Goal: Information Seeking & Learning: Learn about a topic

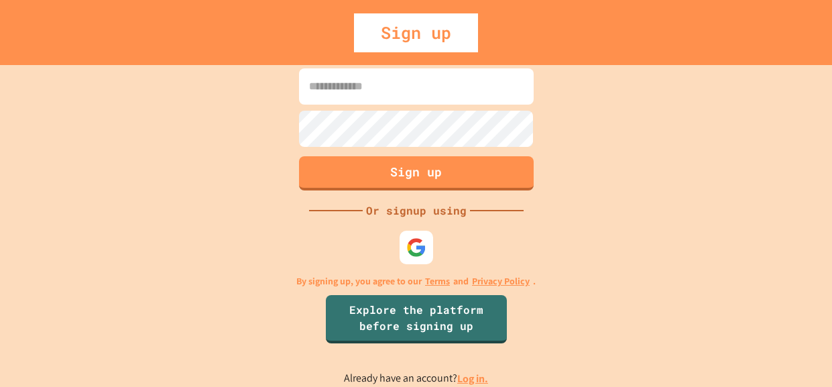
click at [462, 377] on link "Log in." at bounding box center [472, 378] width 31 height 14
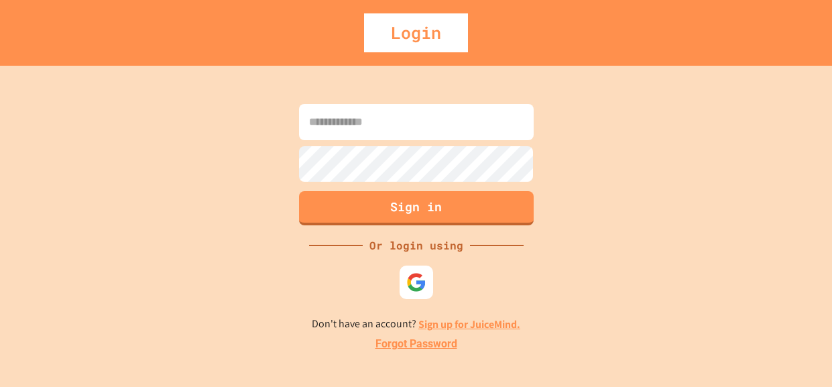
type input "**********"
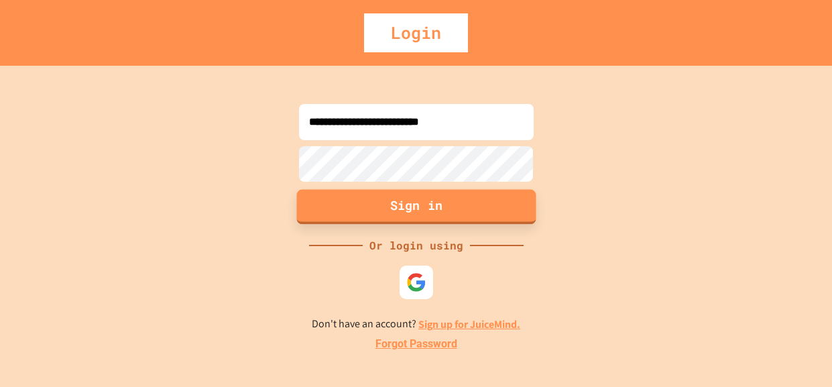
click at [391, 220] on button "Sign in" at bounding box center [415, 207] width 239 height 35
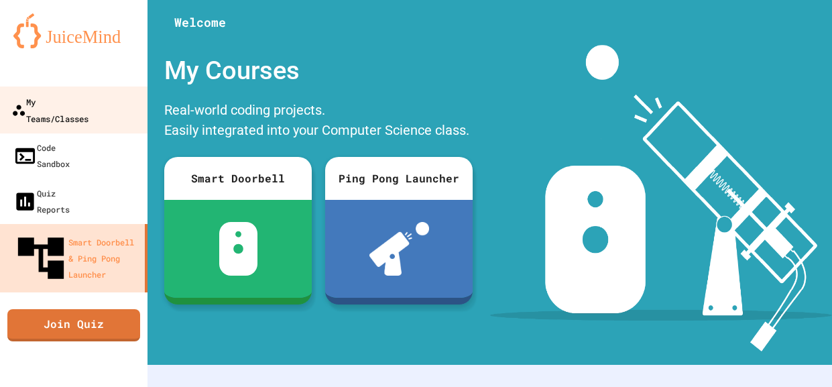
click at [101, 88] on link "My Teams/Classes" at bounding box center [74, 109] width 152 height 47
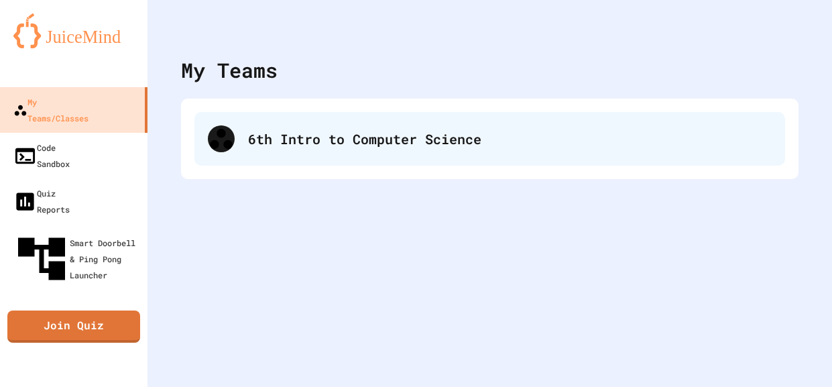
click at [357, 123] on div "6th Intro to Computer Science" at bounding box center [489, 139] width 590 height 54
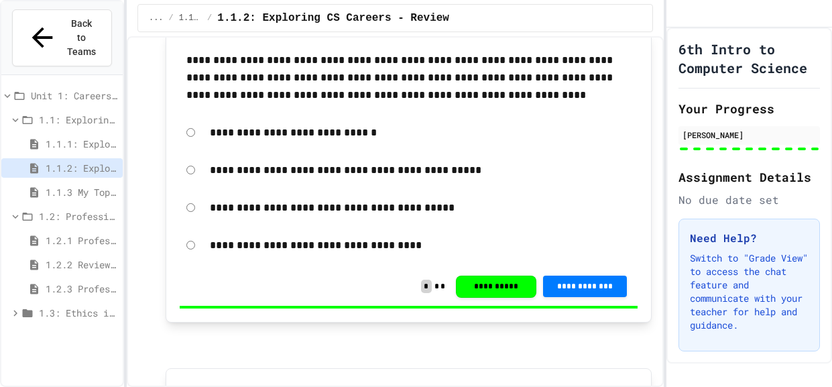
scroll to position [2630, 0]
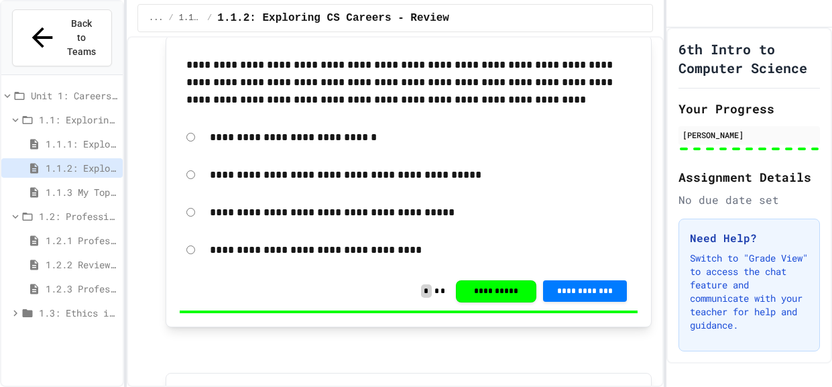
click at [101, 185] on span "1.1.3 My Top 3 CS Careers!" at bounding box center [82, 192] width 72 height 14
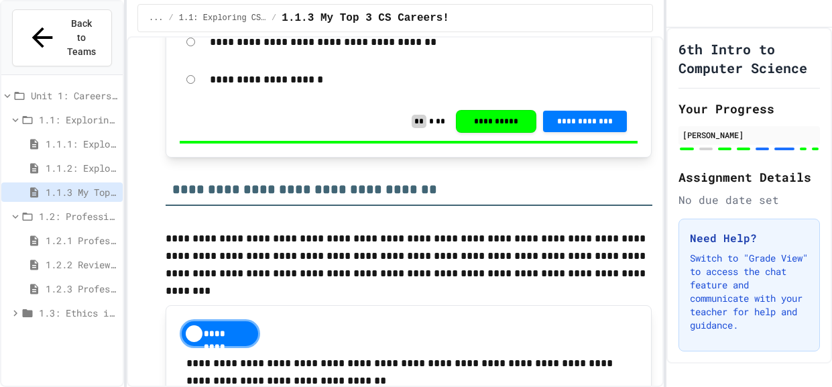
scroll to position [1110, 0]
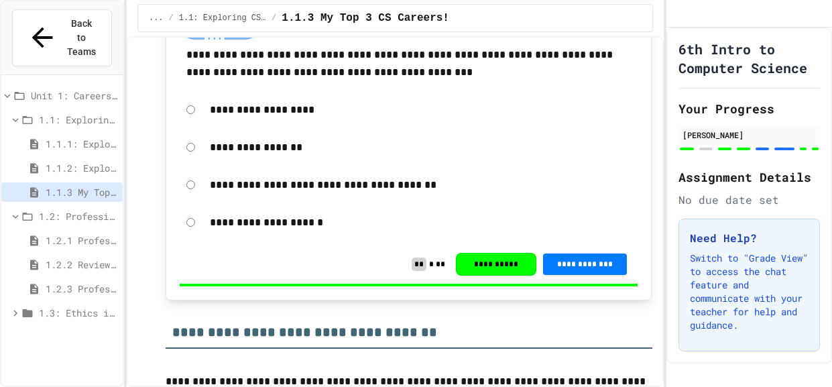
click at [89, 88] on span "Unit 1: Careers & Professionalism" at bounding box center [74, 95] width 86 height 14
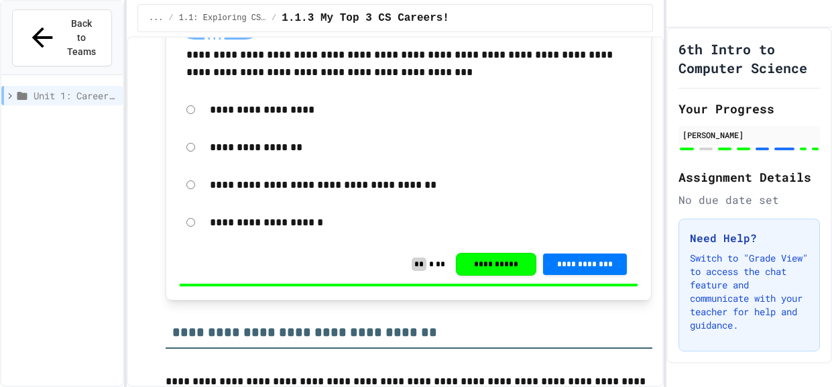
click at [89, 88] on span "Unit 1: Careers & Professionalism" at bounding box center [76, 95] width 84 height 14
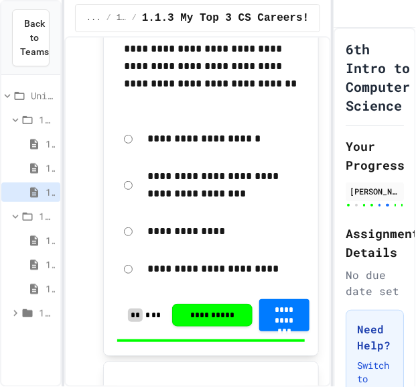
scroll to position [982, 0]
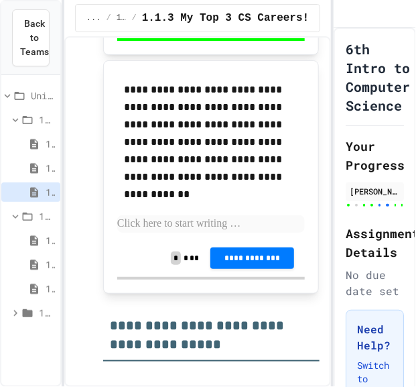
scroll to position [996, 0]
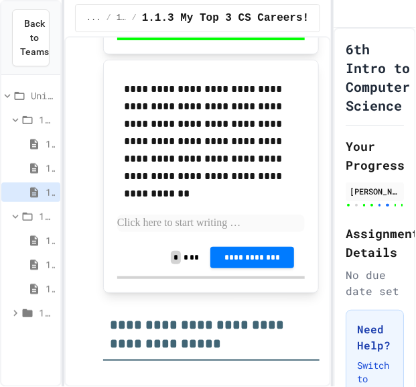
click at [194, 221] on p at bounding box center [211, 222] width 188 height 17
